Goal: Register for event/course

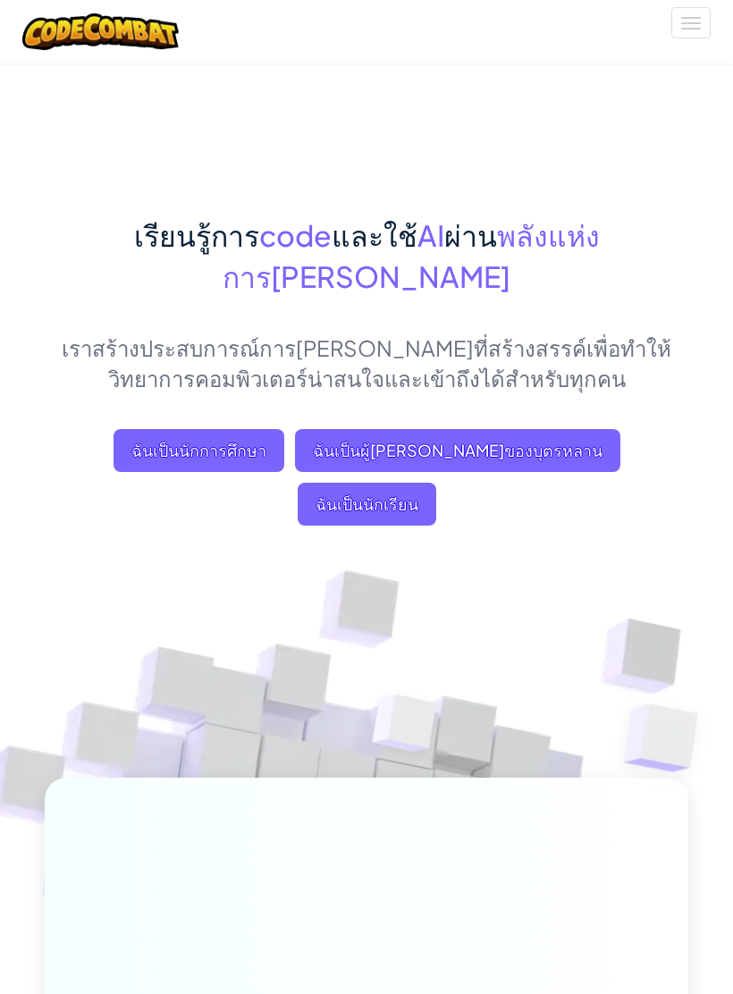
click at [436, 483] on span "ฉันเป็นนักเรียน" at bounding box center [367, 504] width 139 height 43
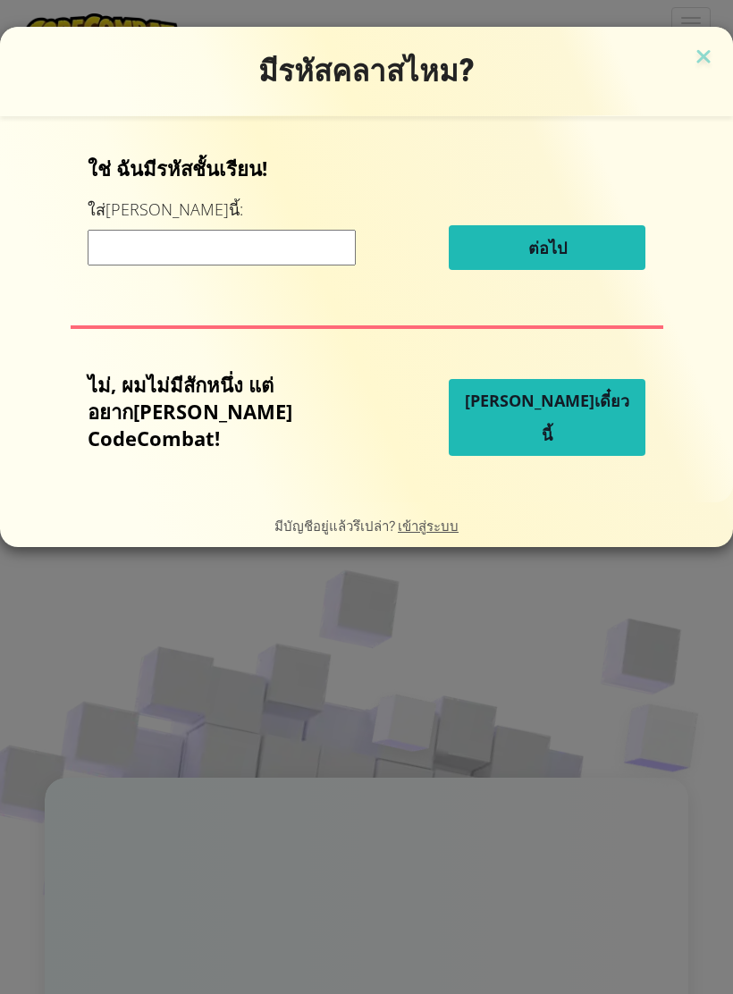
click at [142, 236] on input at bounding box center [222, 248] width 268 height 36
click at [127, 265] on input at bounding box center [222, 248] width 268 height 36
paste input "MilkKingBag"
type input "MilkKingBag"
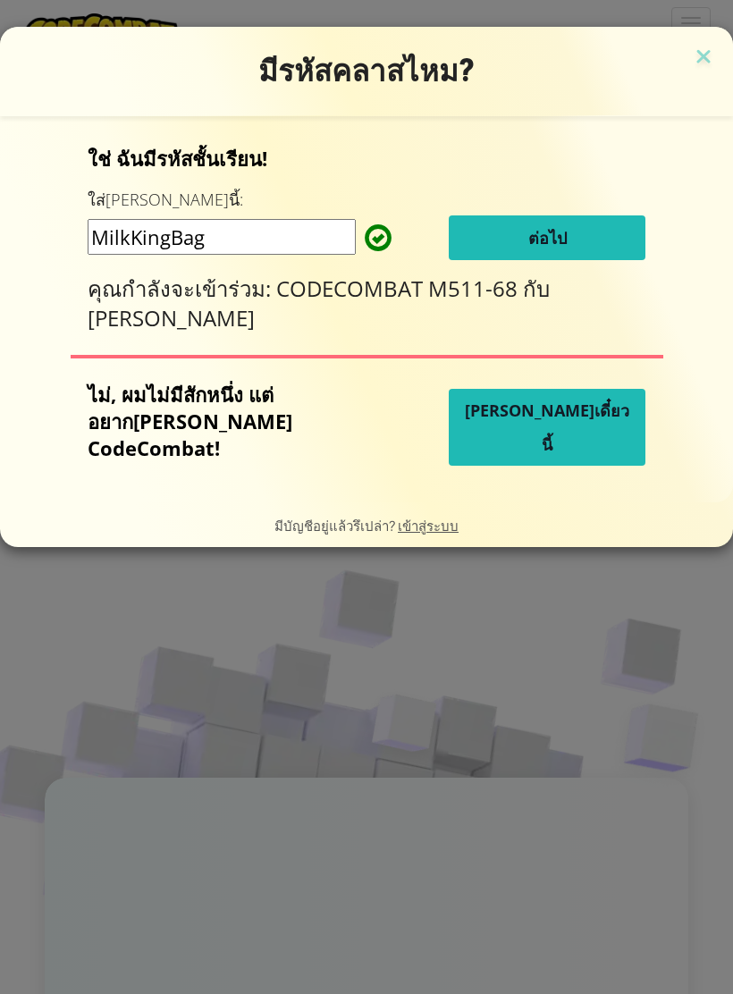
click at [498, 237] on button "ต่อไป" at bounding box center [547, 237] width 197 height 45
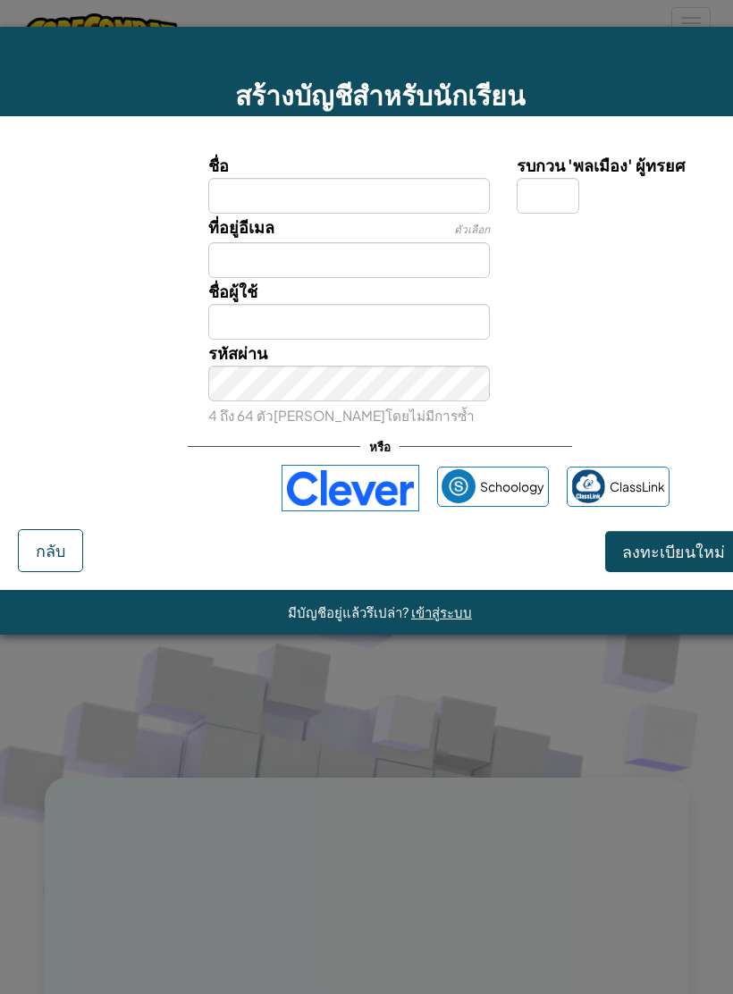
click at [138, 494] on div "ลงชื่อเข้าใช้ด้วย Google เปิดในแท็บใหม่" at bounding box center [177, 487] width 172 height 39
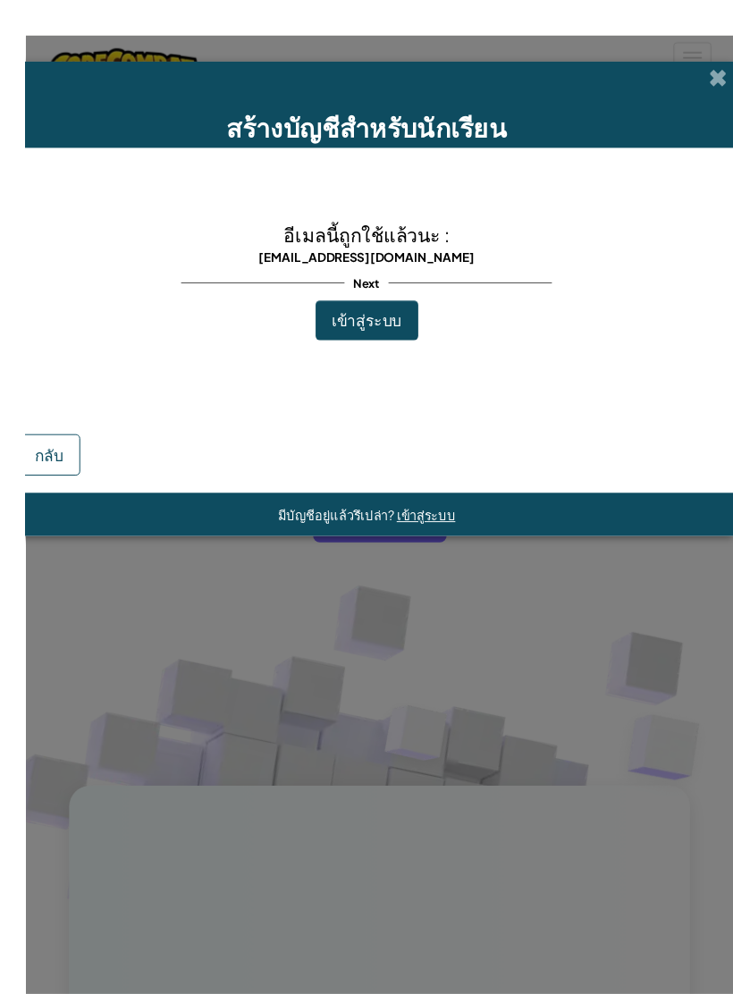
scroll to position [10, 0]
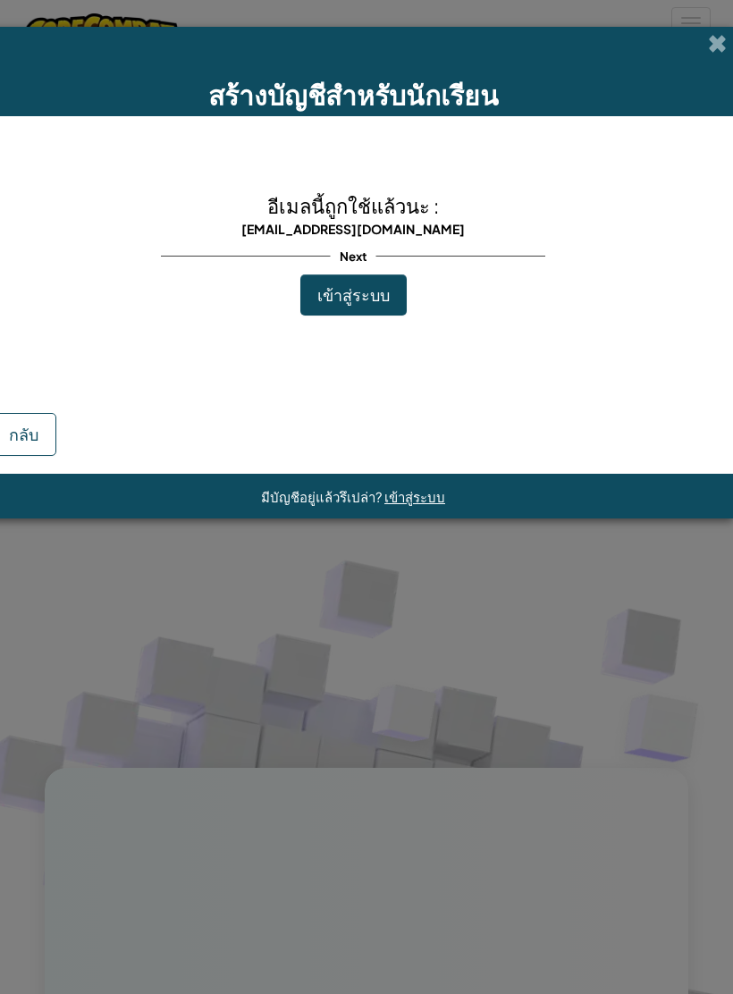
click at [716, 62] on div "สร้างบัญชีสำหรับนักเรียน" at bounding box center [353, 71] width 760 height 89
click at [712, 46] on span at bounding box center [717, 43] width 19 height 19
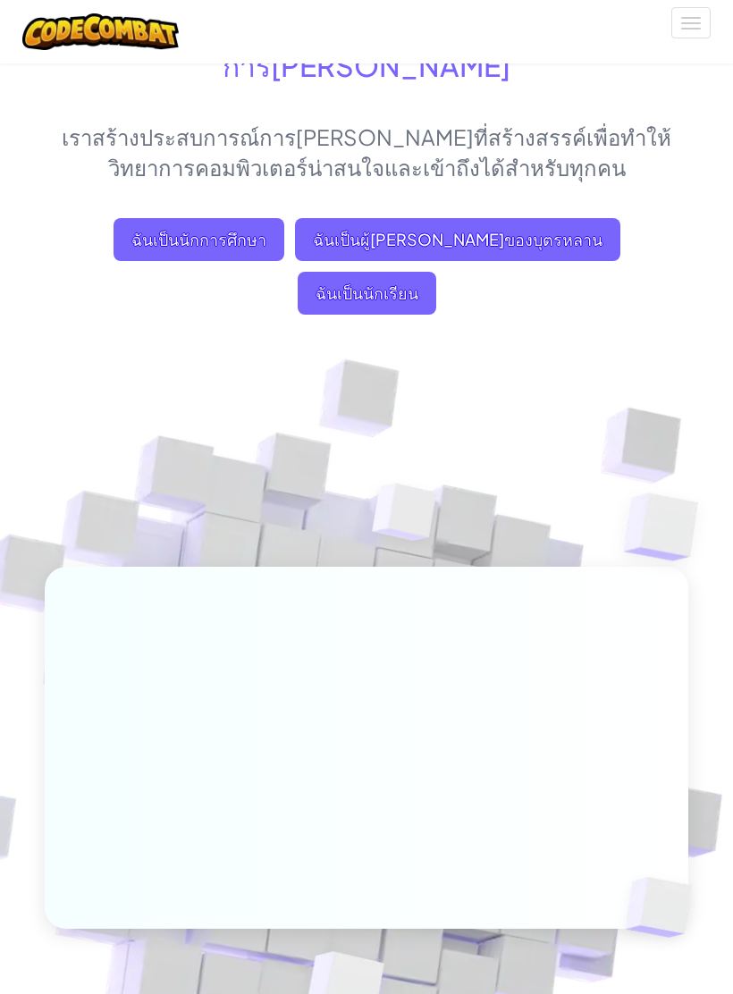
scroll to position [0, 0]
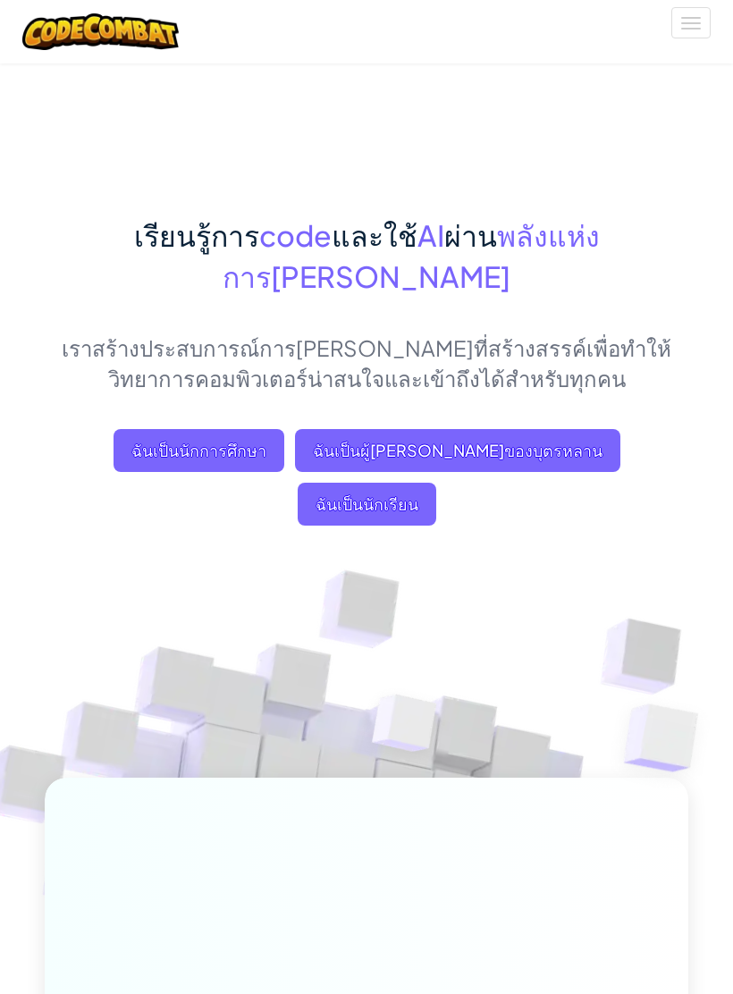
click at [436, 483] on span "ฉันเป็นนักเรียน" at bounding box center [367, 504] width 139 height 43
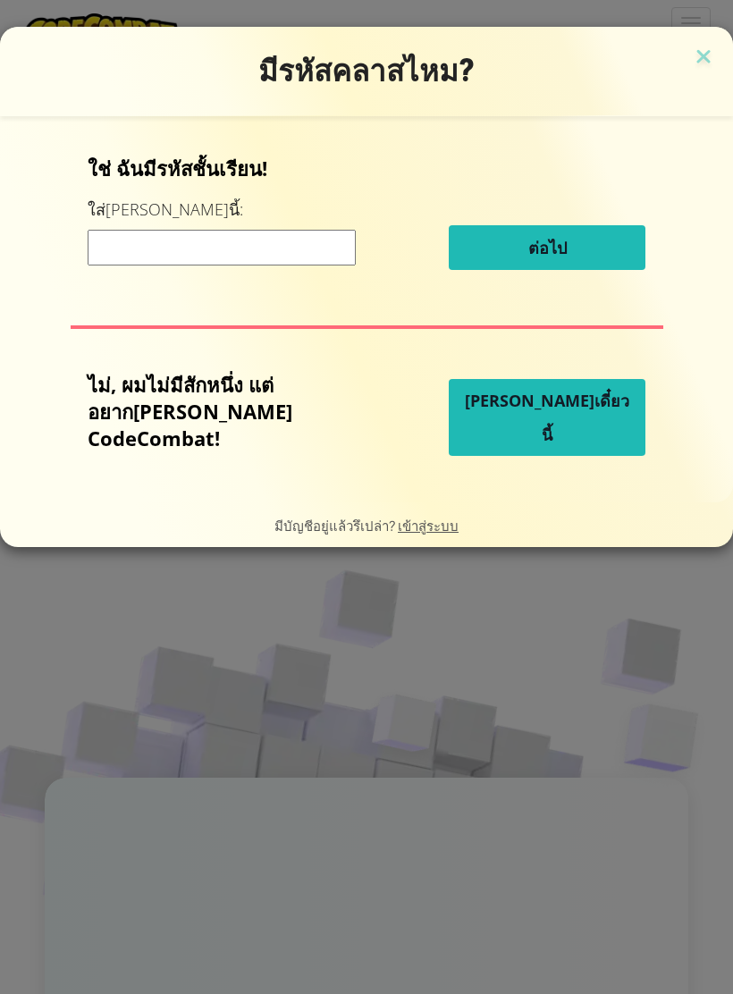
click at [147, 253] on input at bounding box center [222, 248] width 268 height 36
click at [121, 245] on input at bounding box center [222, 248] width 268 height 36
paste input "MilkKingBag"
type input "MilkKingBag"
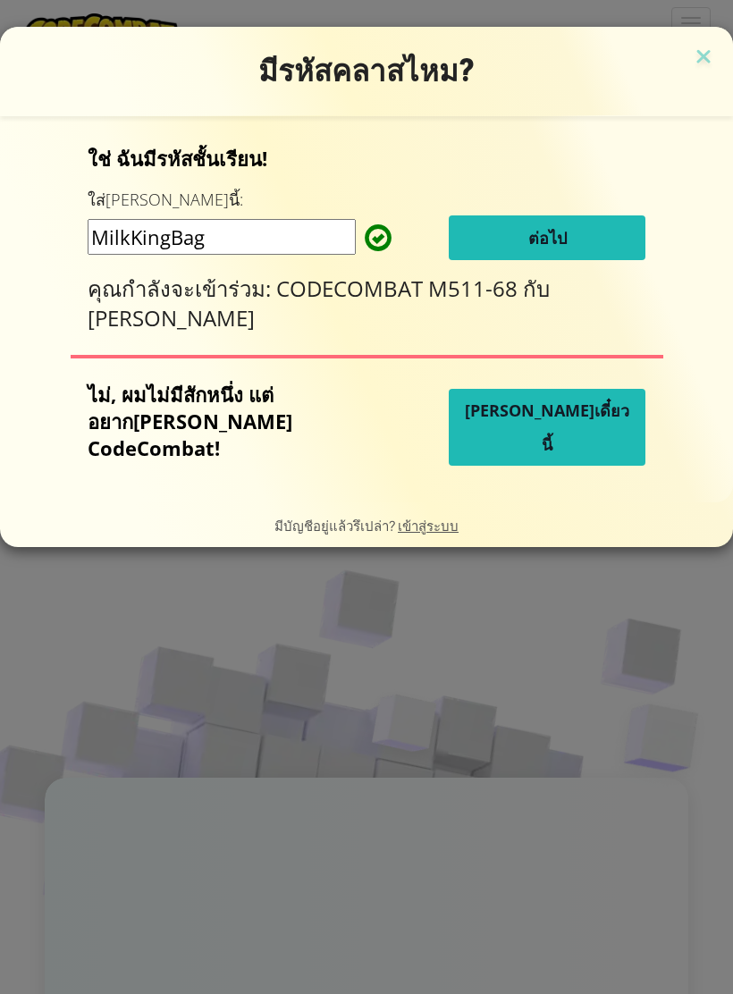
click at [497, 245] on button "ต่อไป" at bounding box center [547, 237] width 197 height 45
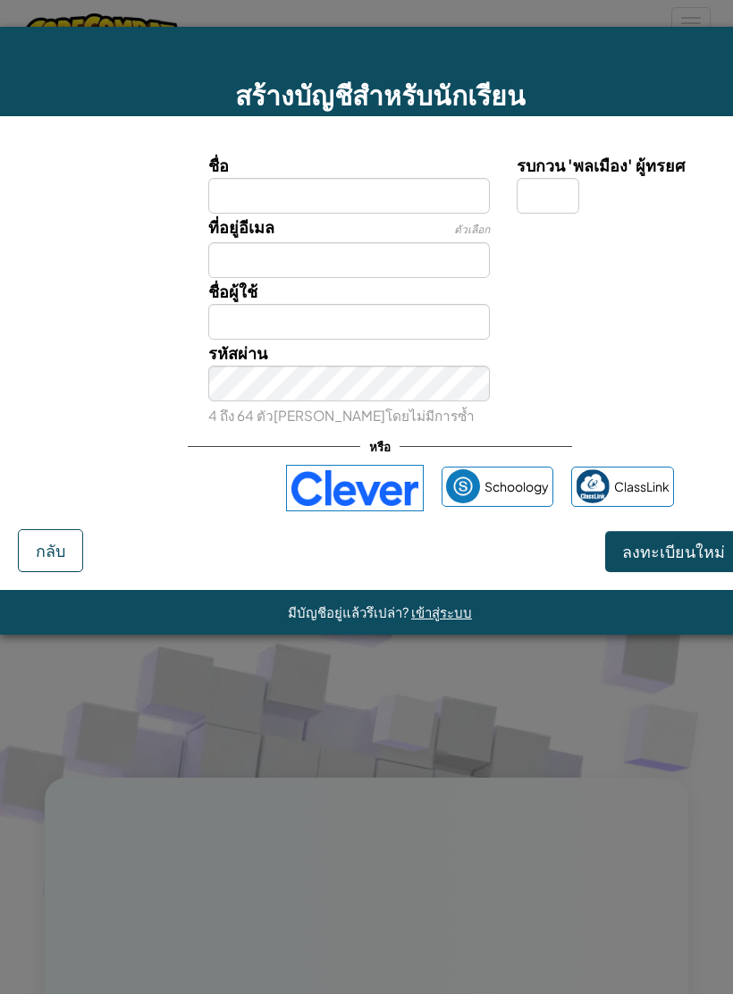
click at [136, 483] on div "ลงชื่อเข้าใช้ด้วย Google เปิดในแท็บใหม่" at bounding box center [177, 487] width 182 height 39
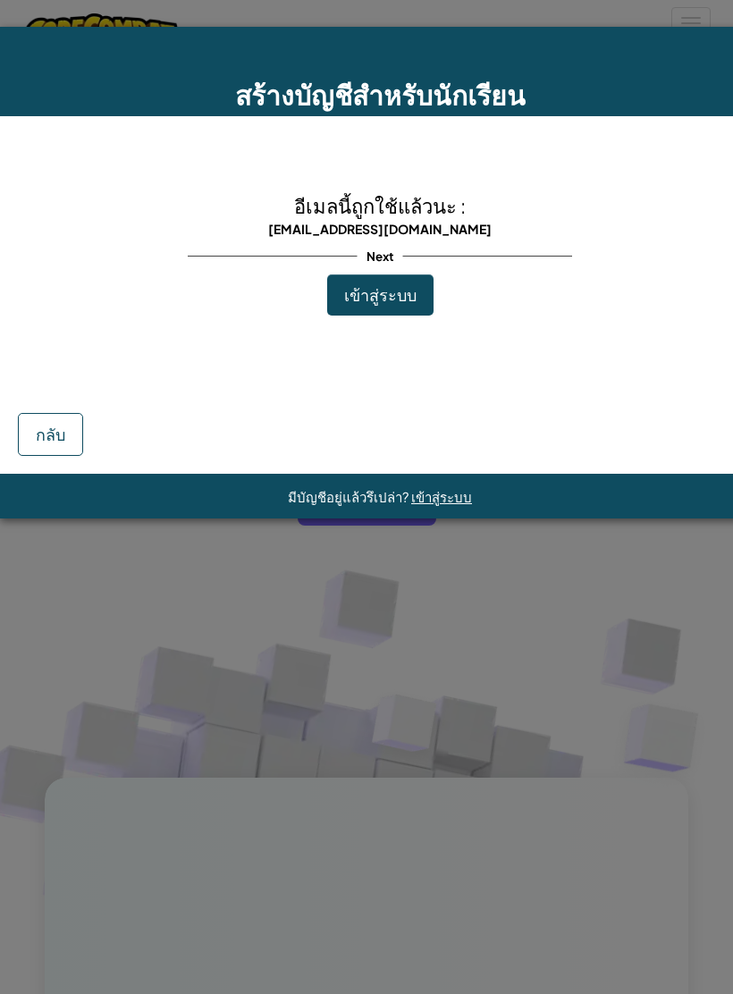
click at [364, 292] on span "เข้าสู่ระบบ" at bounding box center [380, 294] width 72 height 21
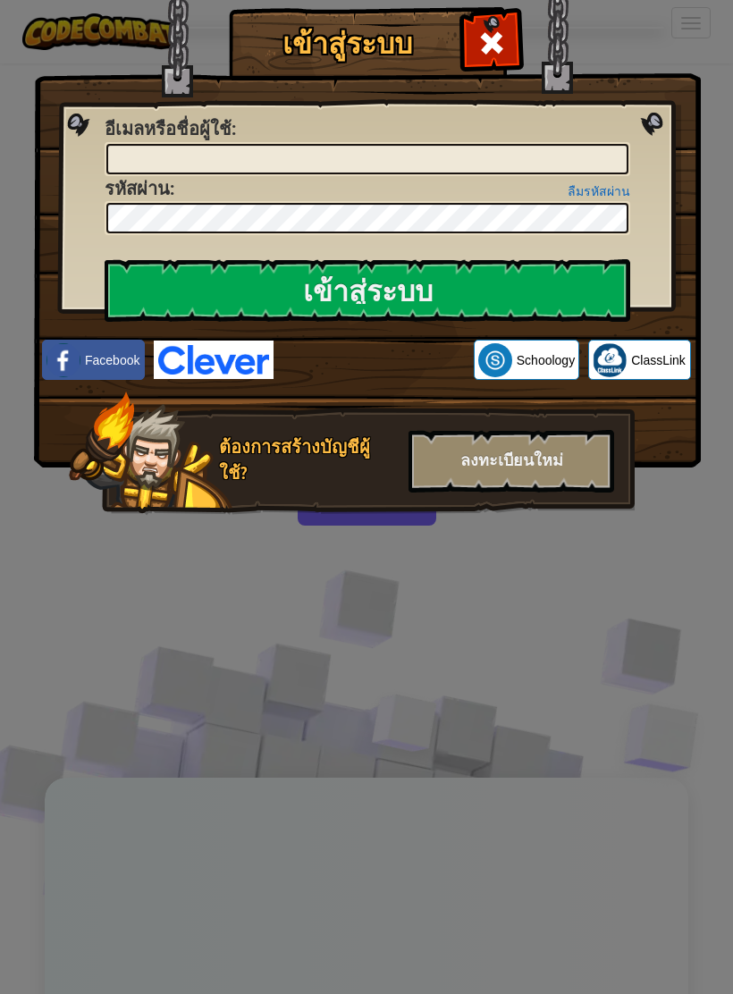
click at [359, 363] on div "ลงชื่อเข้าใช้ด้วย Google เปิดในแท็บใหม่" at bounding box center [373, 359] width 182 height 39
